Goal: Task Accomplishment & Management: Complete application form

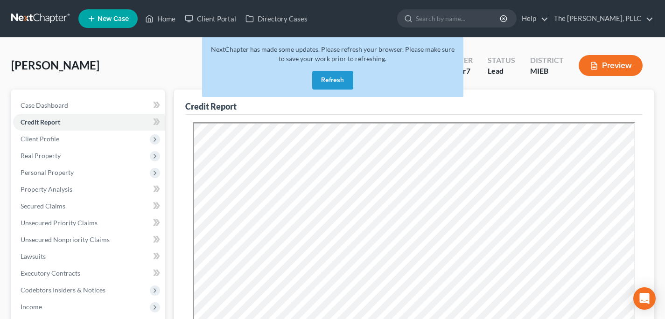
click at [41, 17] on link at bounding box center [41, 18] width 60 height 17
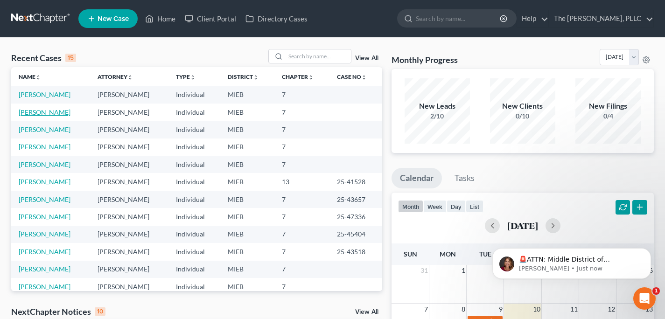
click at [37, 115] on link "[PERSON_NAME]" at bounding box center [45, 112] width 52 height 8
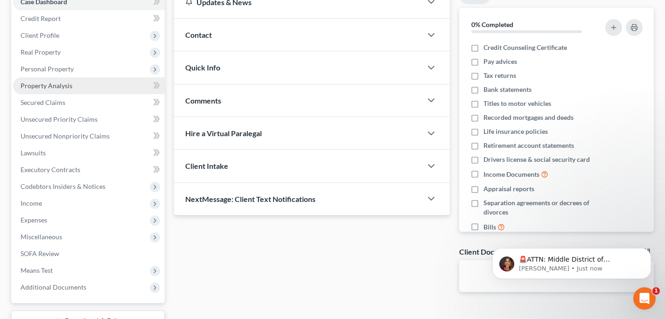
scroll to position [106, 0]
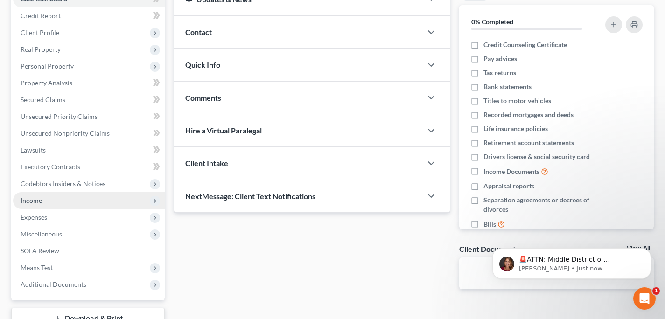
click at [118, 202] on span "Income" at bounding box center [89, 200] width 152 height 17
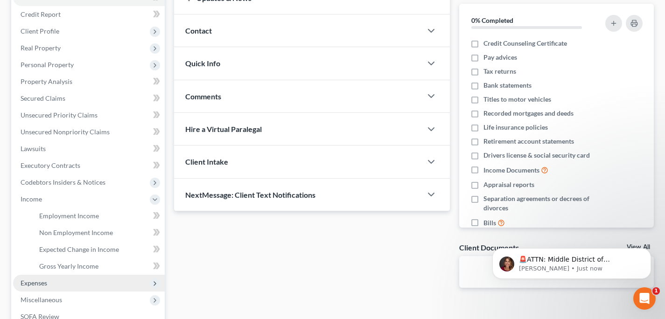
scroll to position [108, 0]
click at [99, 277] on span "Expenses" at bounding box center [89, 282] width 152 height 17
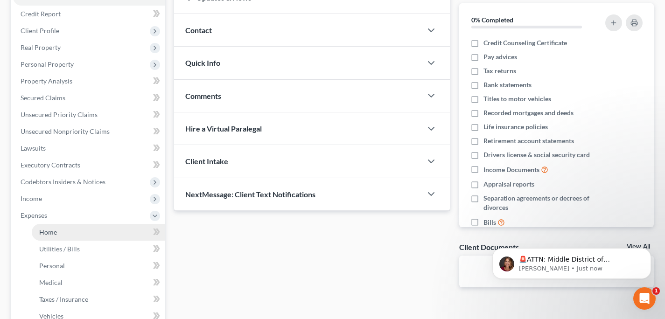
click at [94, 236] on link "Home" at bounding box center [98, 232] width 133 height 17
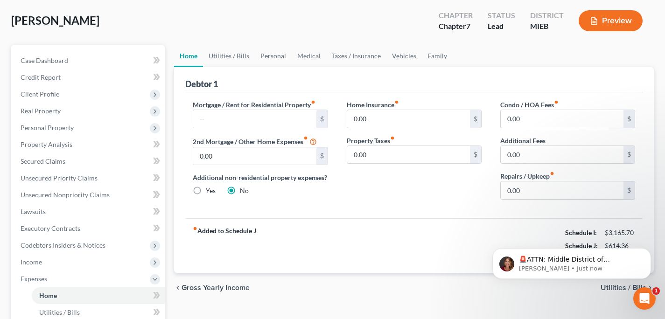
scroll to position [85, 0]
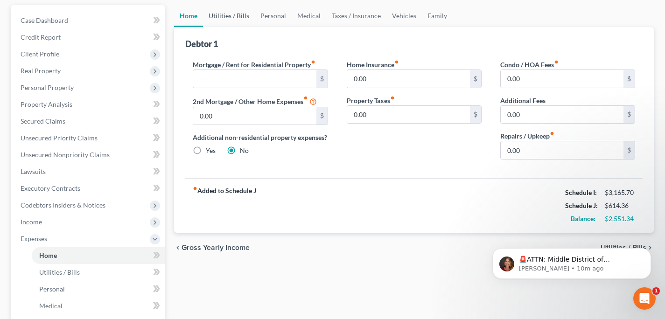
click at [235, 14] on link "Utilities / Bills" at bounding box center [229, 16] width 52 height 22
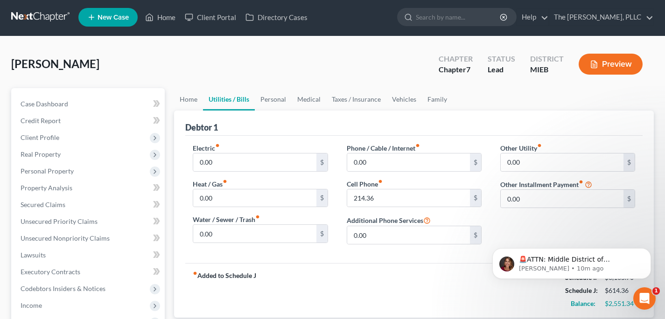
scroll to position [2, 0]
click at [273, 104] on link "Personal" at bounding box center [273, 99] width 37 height 22
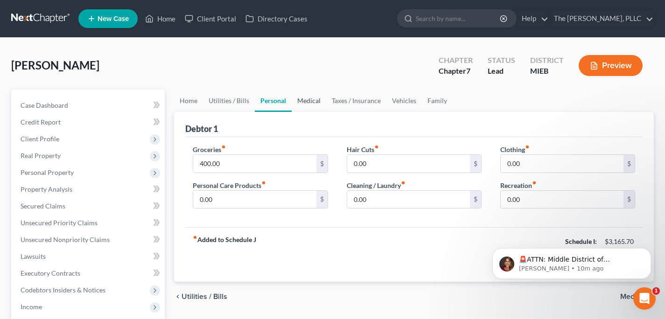
click at [302, 102] on link "Medical" at bounding box center [308, 101] width 35 height 22
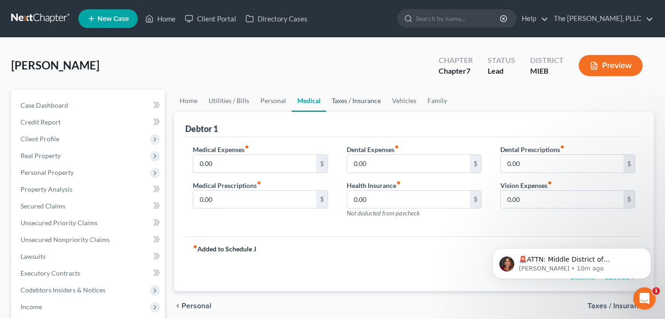
click at [348, 105] on link "Taxes / Insurance" at bounding box center [356, 101] width 60 height 22
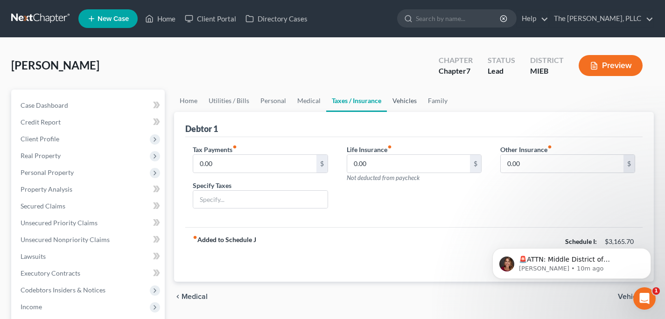
click at [400, 104] on link "Vehicles" at bounding box center [404, 101] width 35 height 22
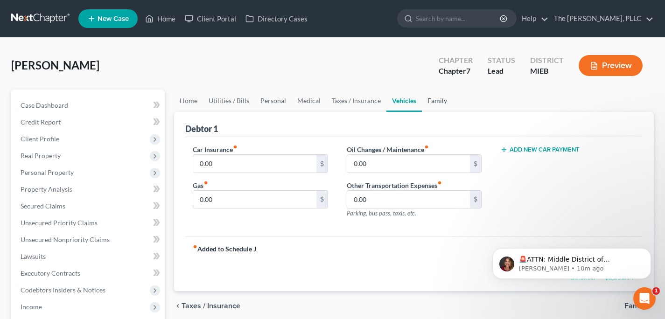
click at [434, 104] on link "Family" at bounding box center [437, 101] width 31 height 22
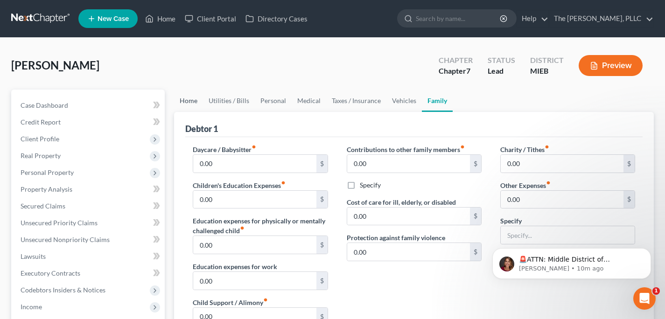
click at [185, 98] on link "Home" at bounding box center [188, 101] width 29 height 22
